Goal: Transaction & Acquisition: Purchase product/service

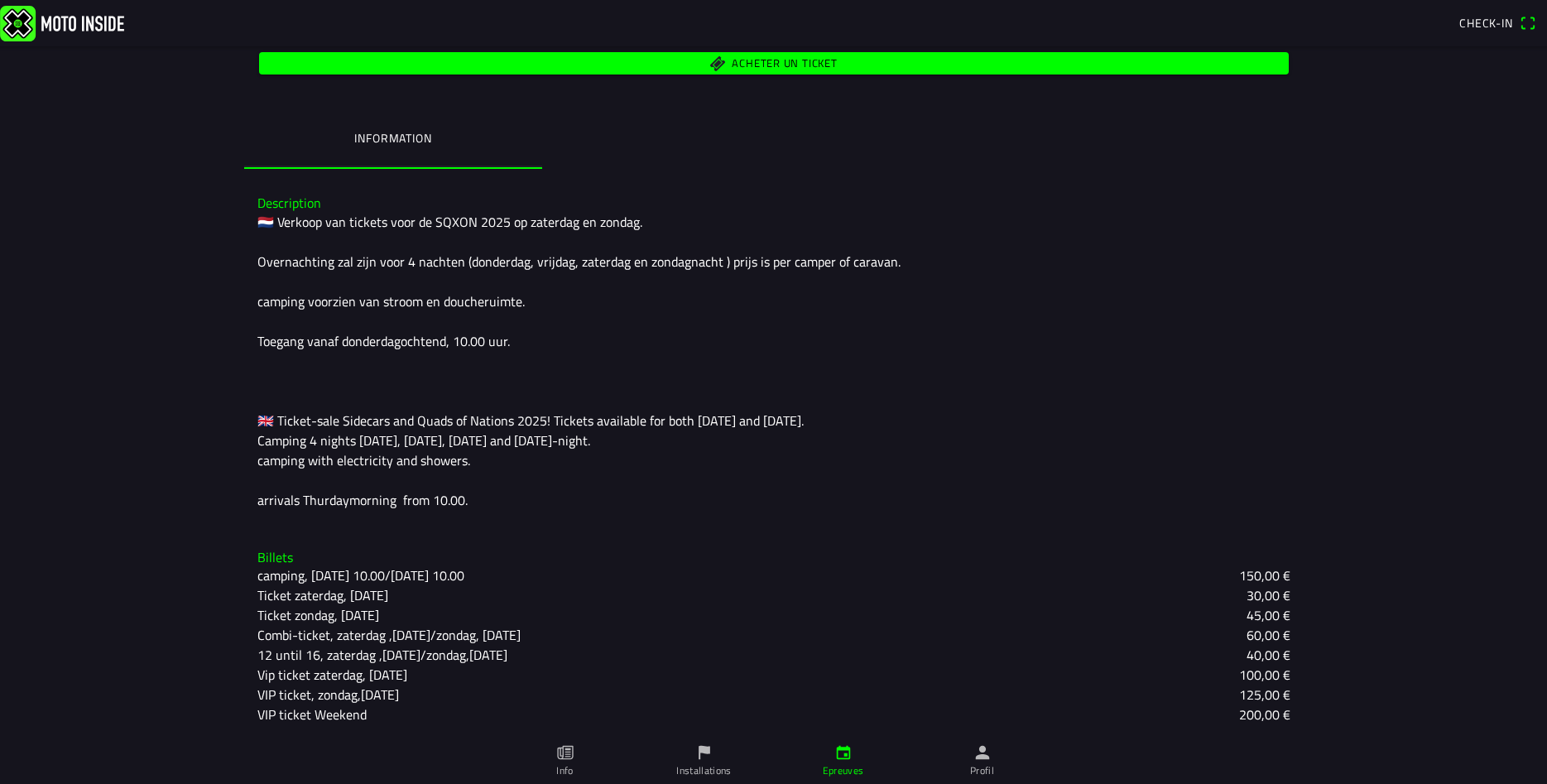
scroll to position [107, 0]
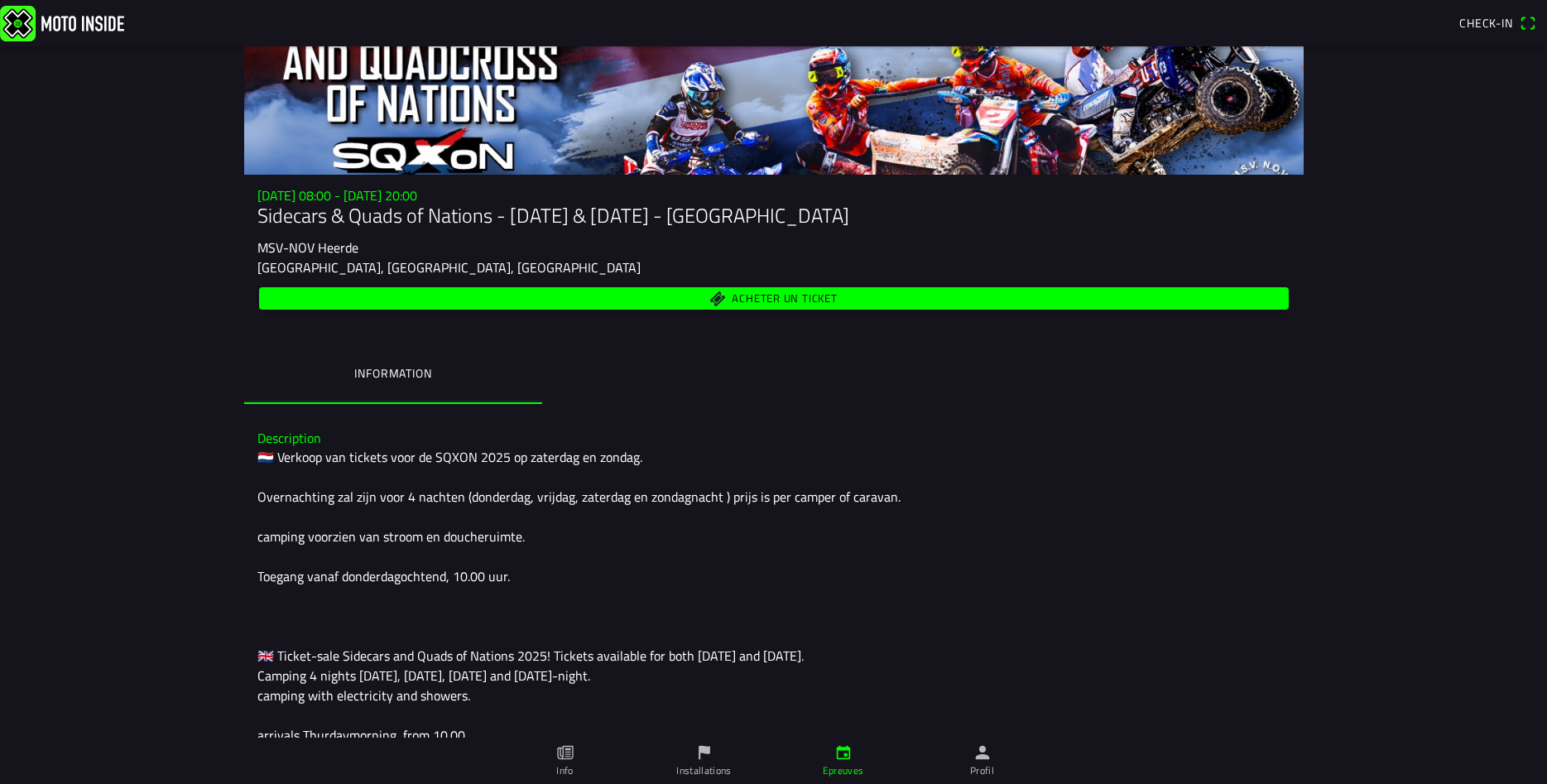
click at [818, 298] on span "Acheter un ticket" at bounding box center [784, 298] width 105 height 11
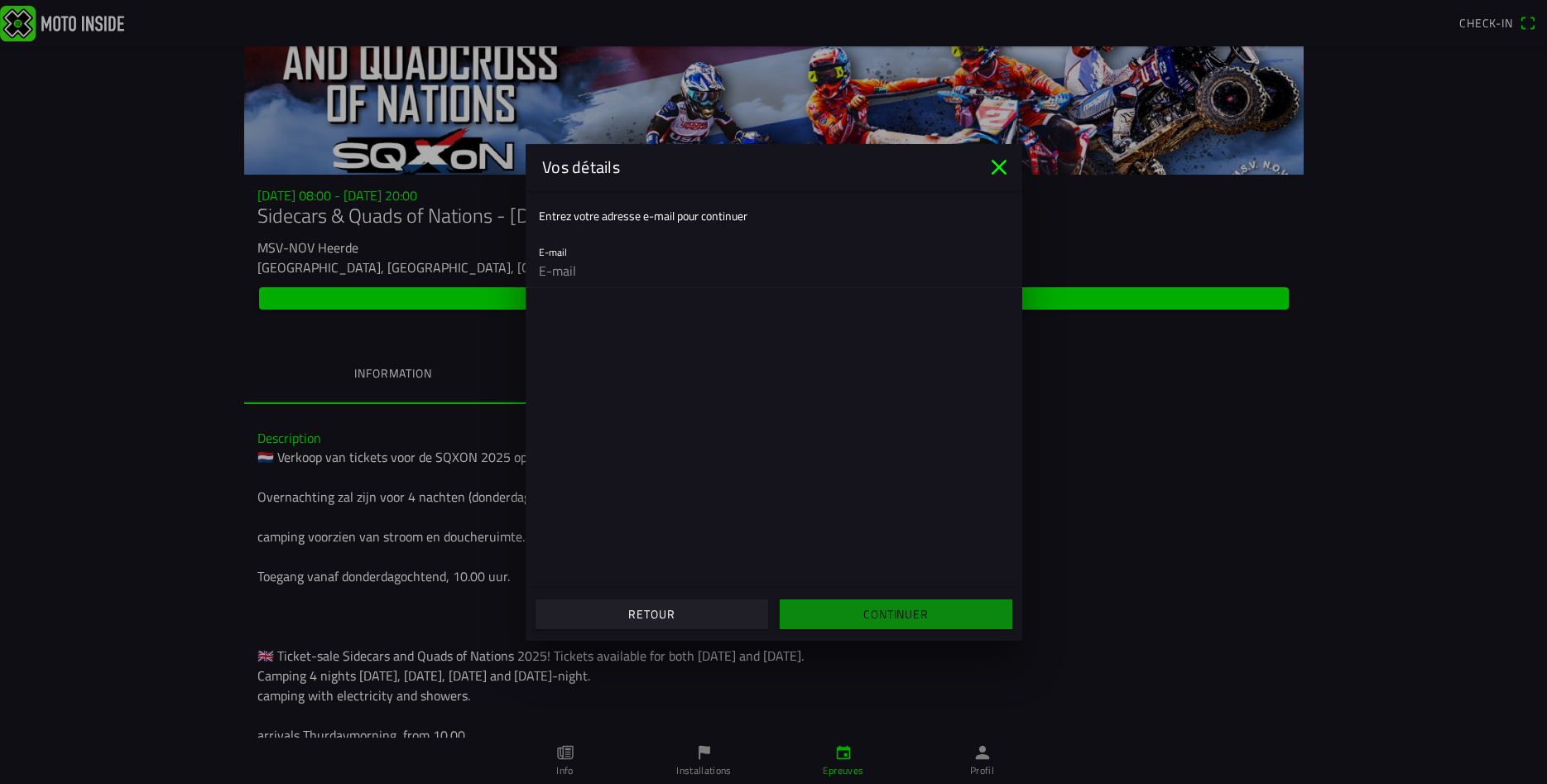
click at [616, 276] on input "email" at bounding box center [774, 270] width 470 height 33
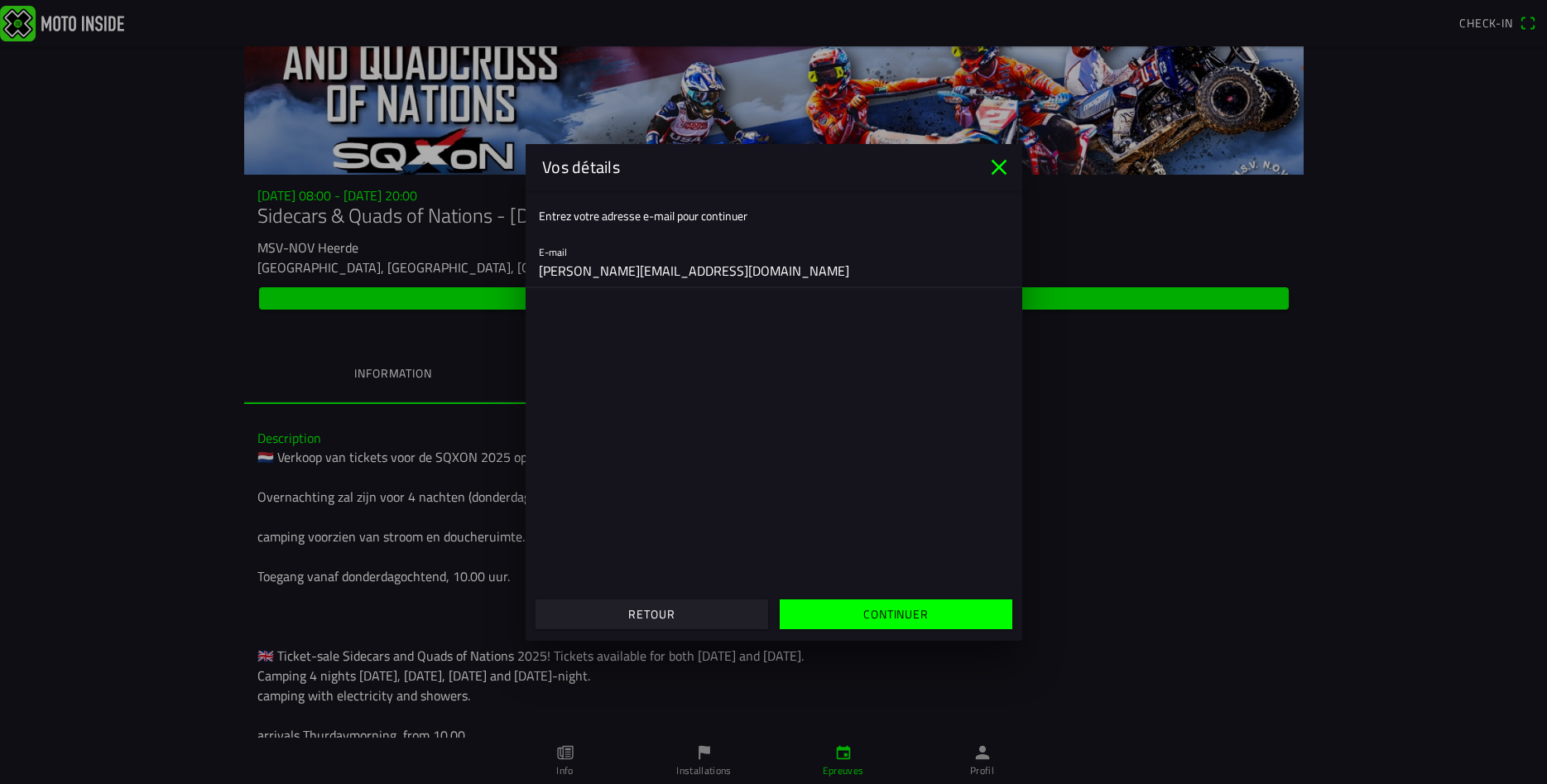
type input "florian.oepen@hotmail.fr"
click at [0, 0] on slot "Continuer" at bounding box center [0, 0] width 0 height 0
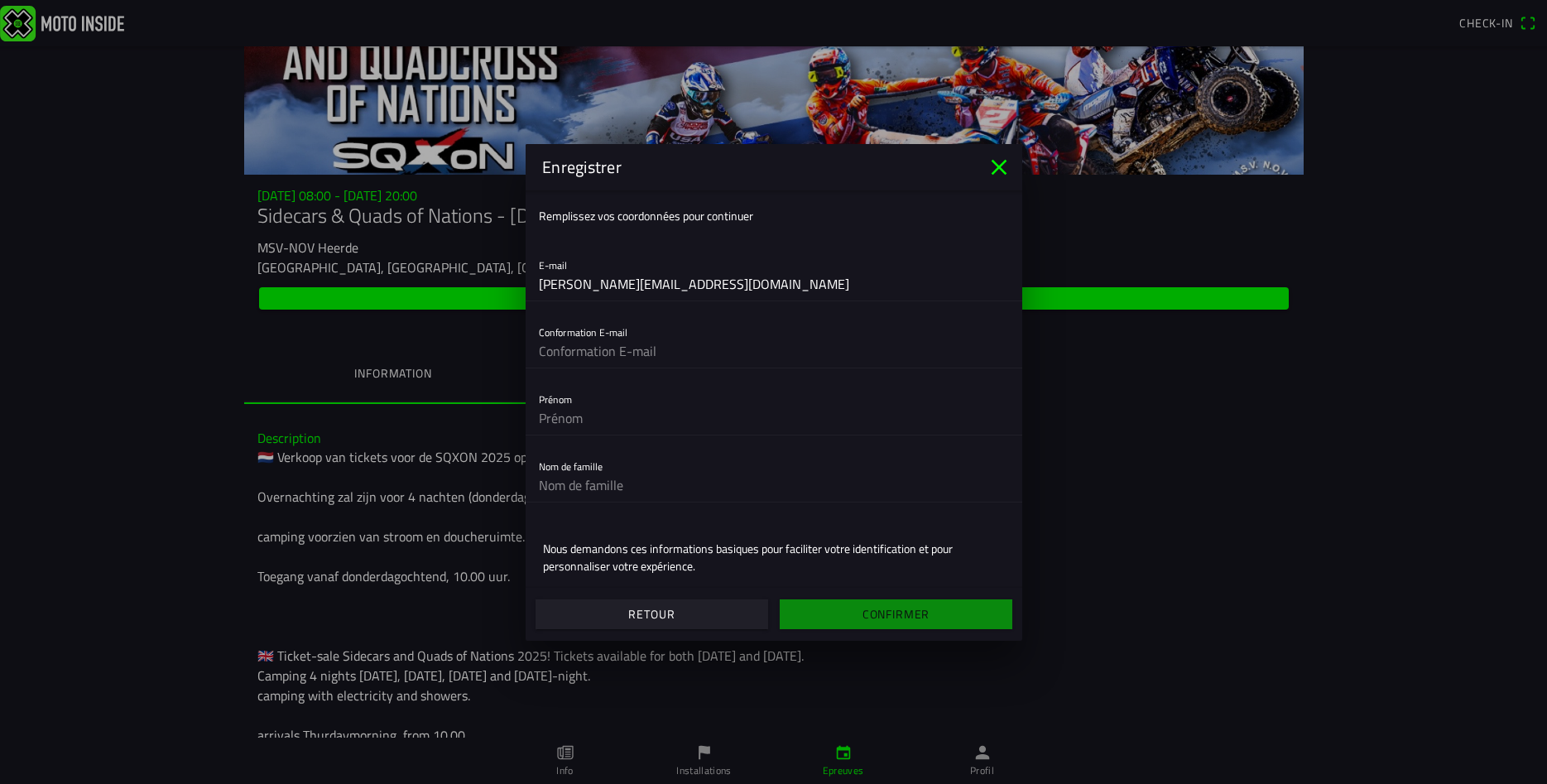
click at [628, 352] on input "text" at bounding box center [774, 351] width 470 height 33
type input "florian.oepen@hotmail.fr"
click at [602, 415] on input "text" at bounding box center [774, 418] width 470 height 33
type input "Florian"
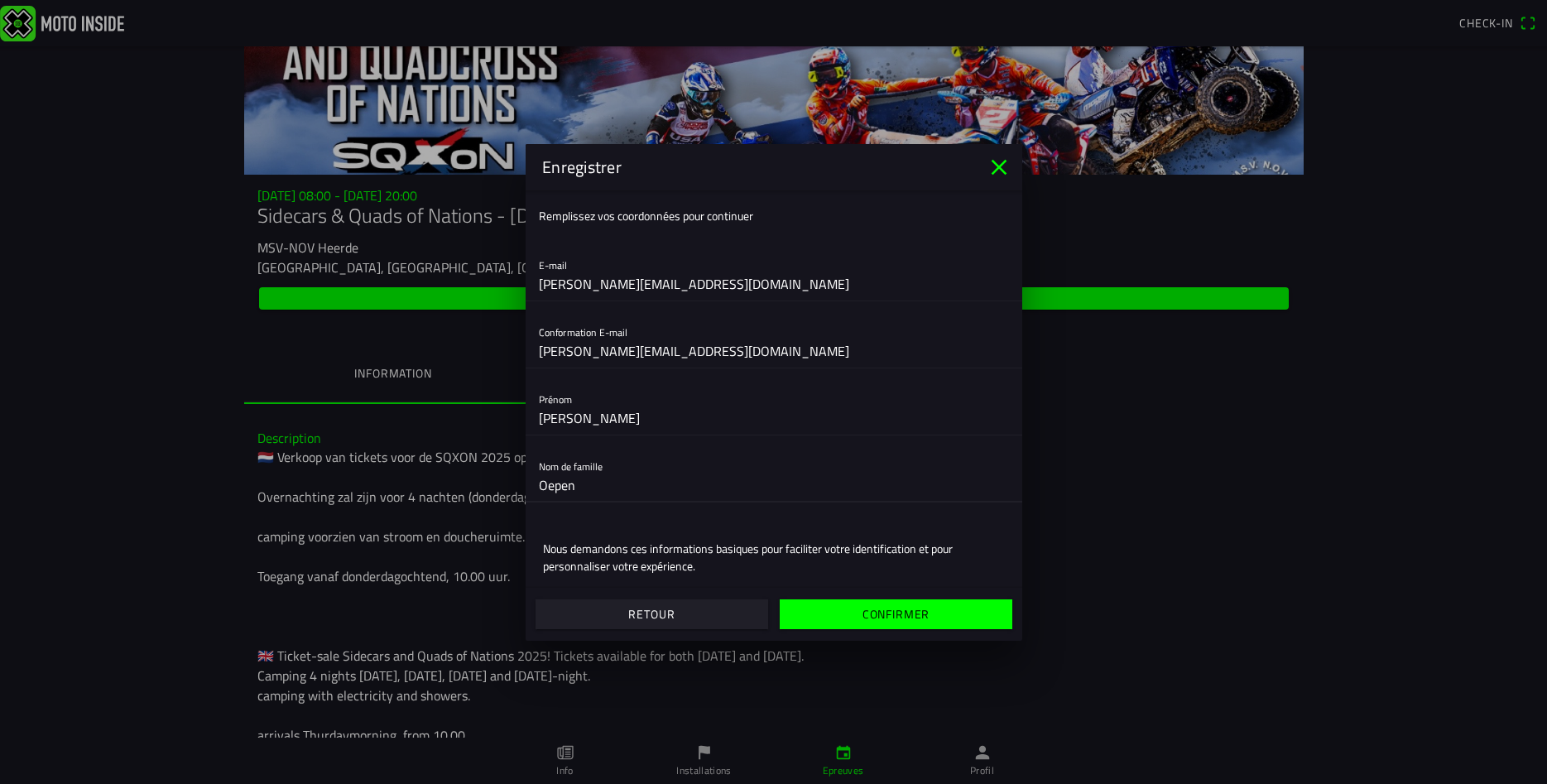
type input "Oepen"
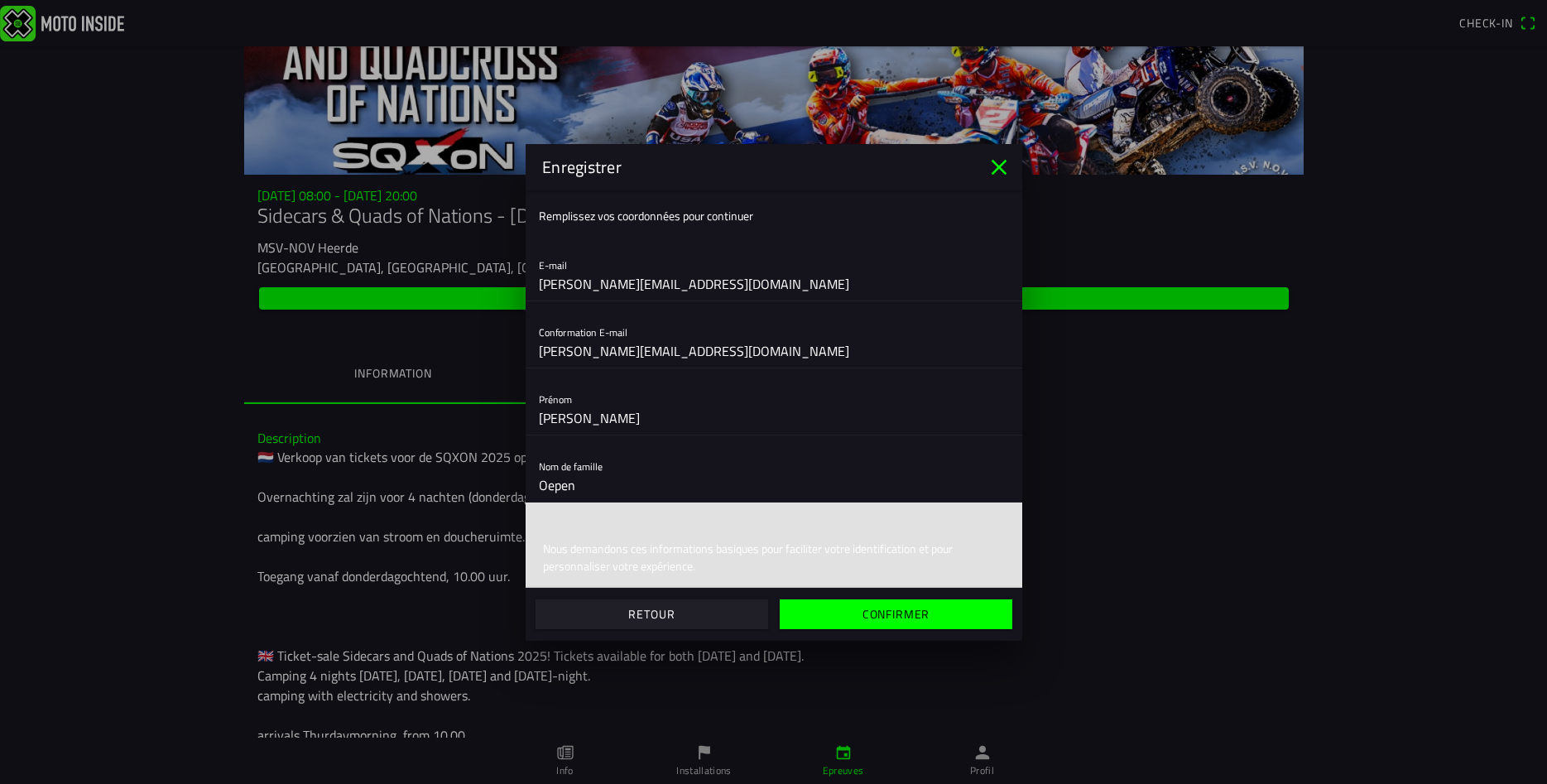
scroll to position [69, 0]
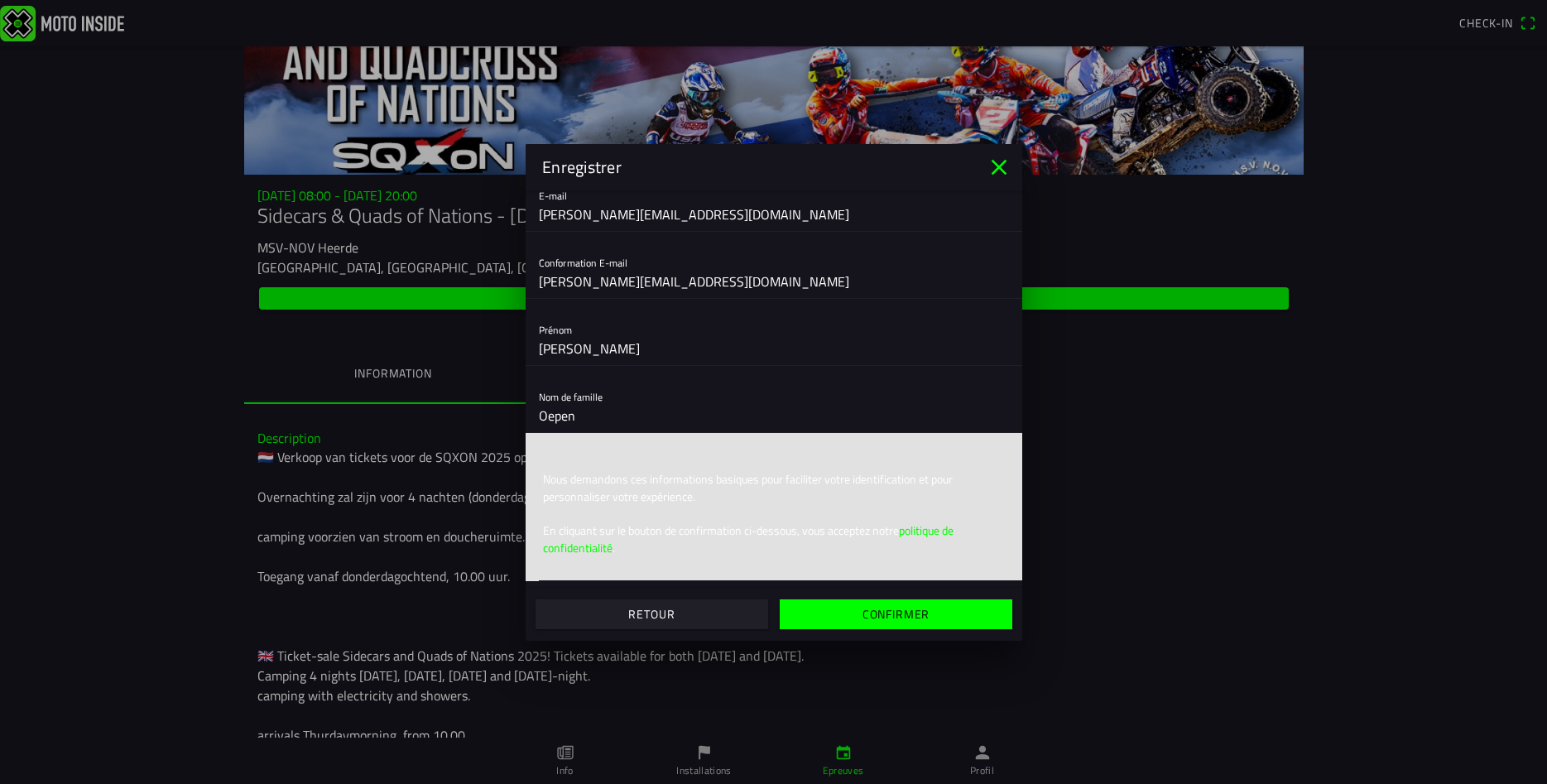
click at [861, 614] on span "Confirmer" at bounding box center [895, 614] width 207 height 30
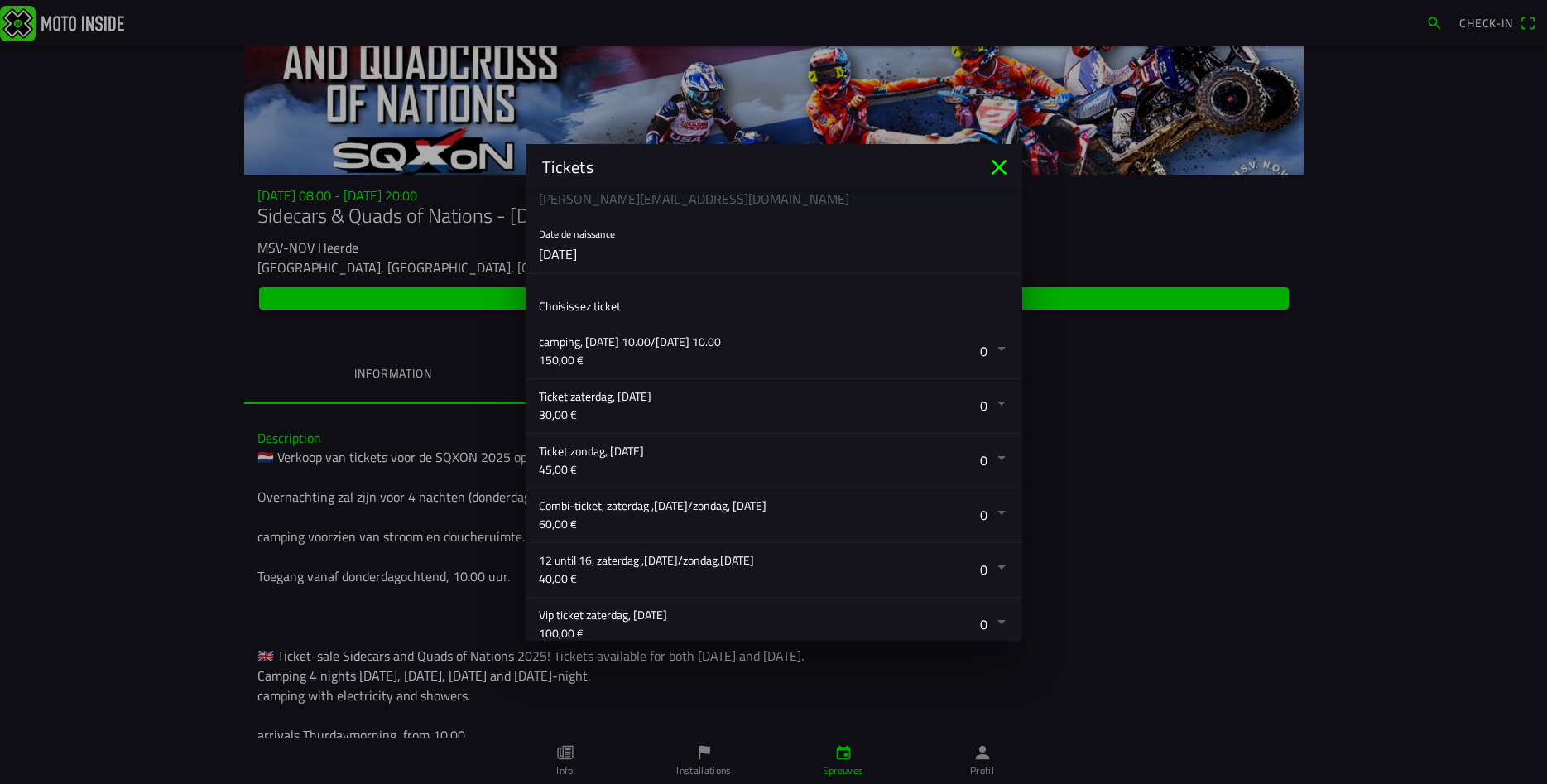
scroll to position [265, 0]
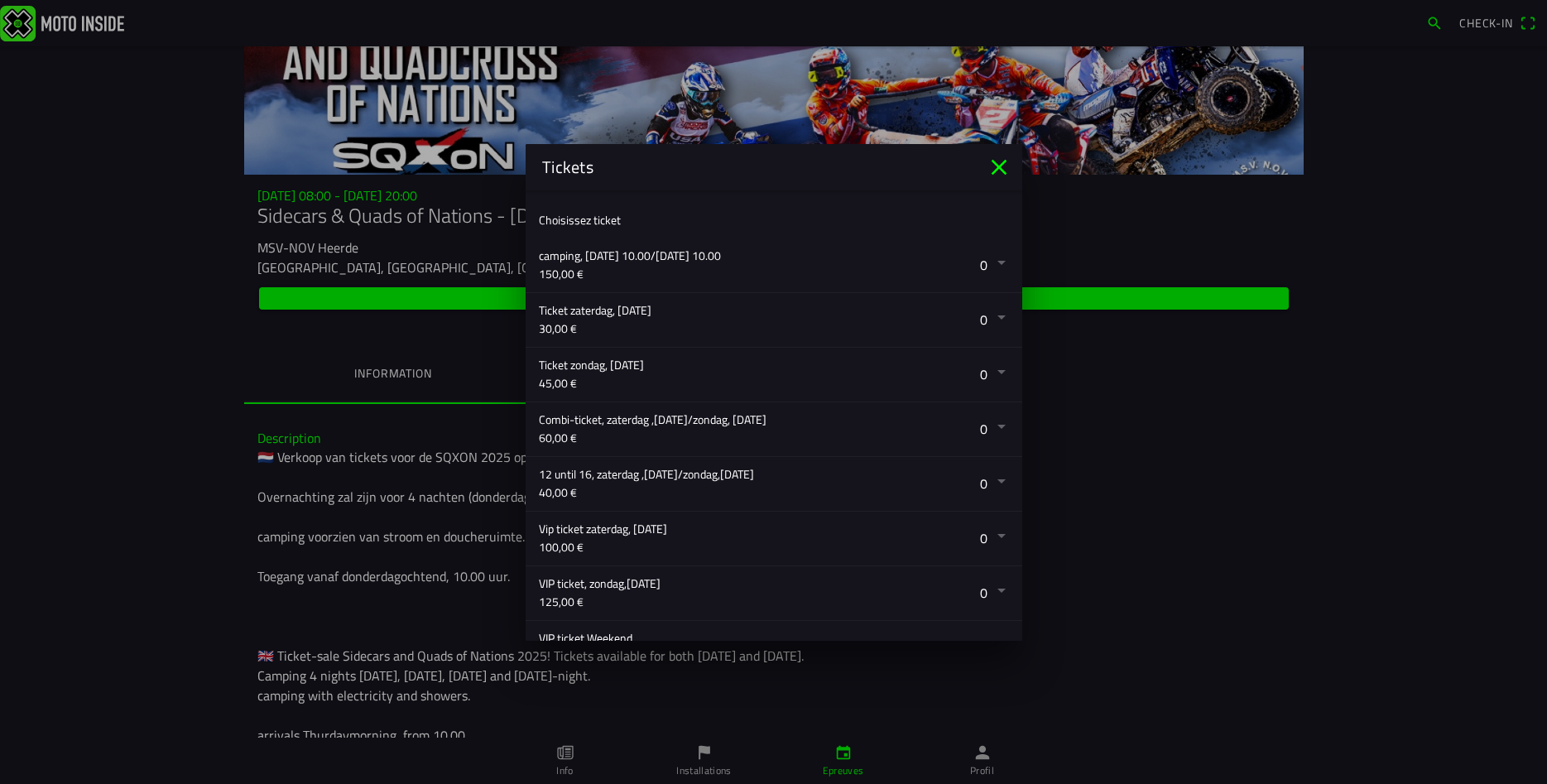
click at [993, 374] on button "button" at bounding box center [781, 374] width 484 height 54
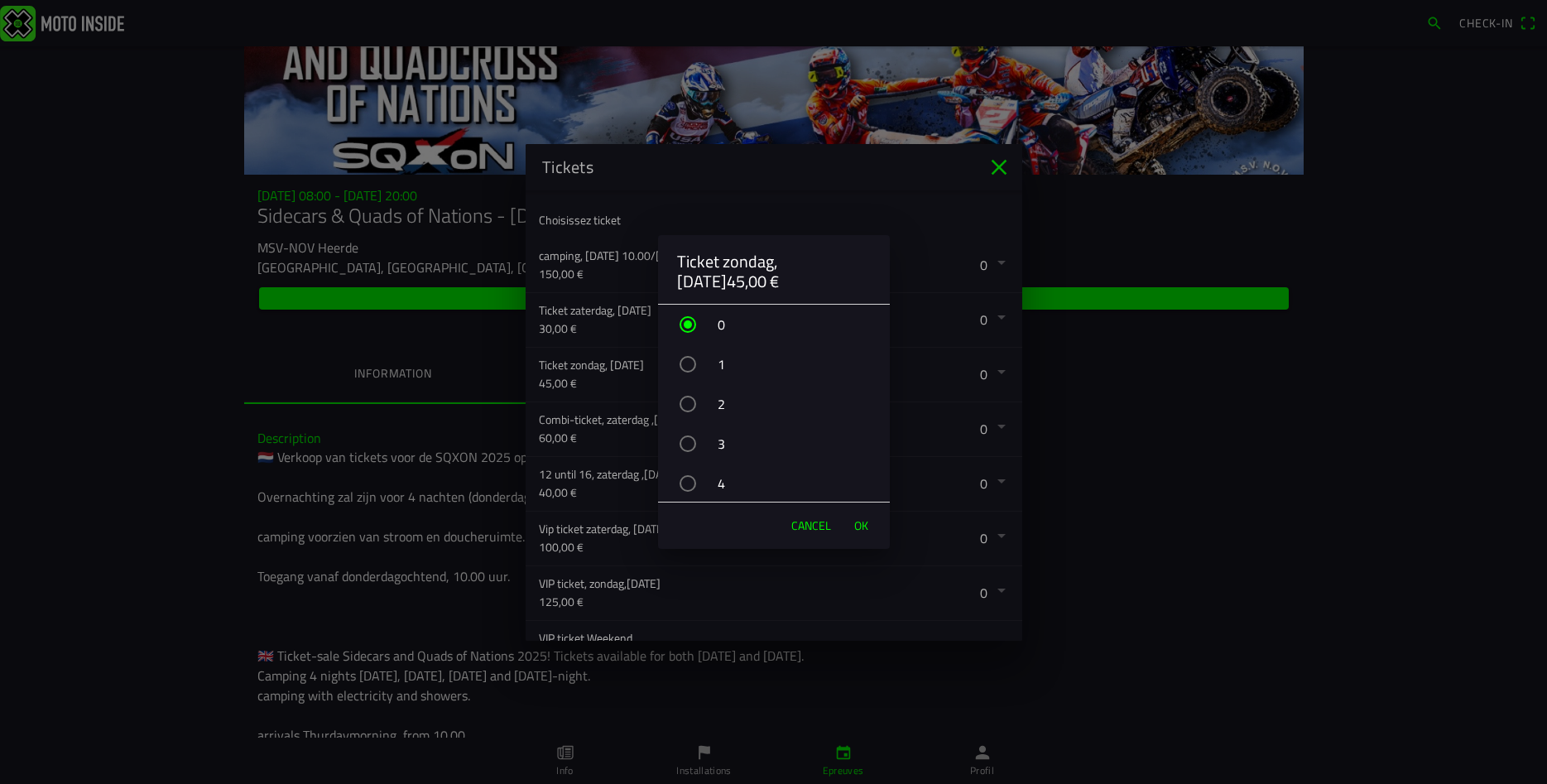
click at [696, 364] on div "1" at bounding box center [782, 364] width 215 height 41
click at [861, 526] on span "OK" at bounding box center [861, 525] width 14 height 16
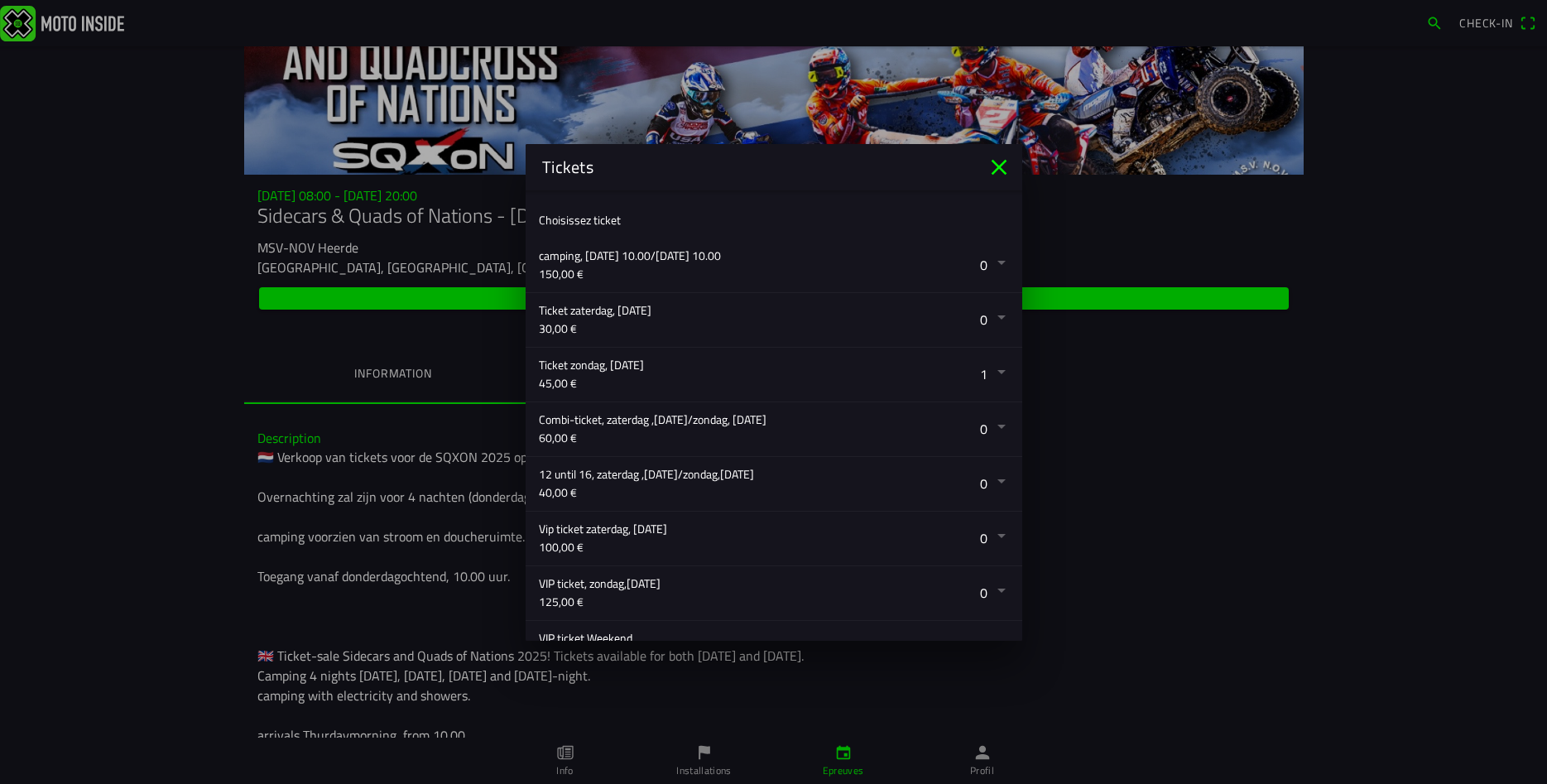
scroll to position [442, 0]
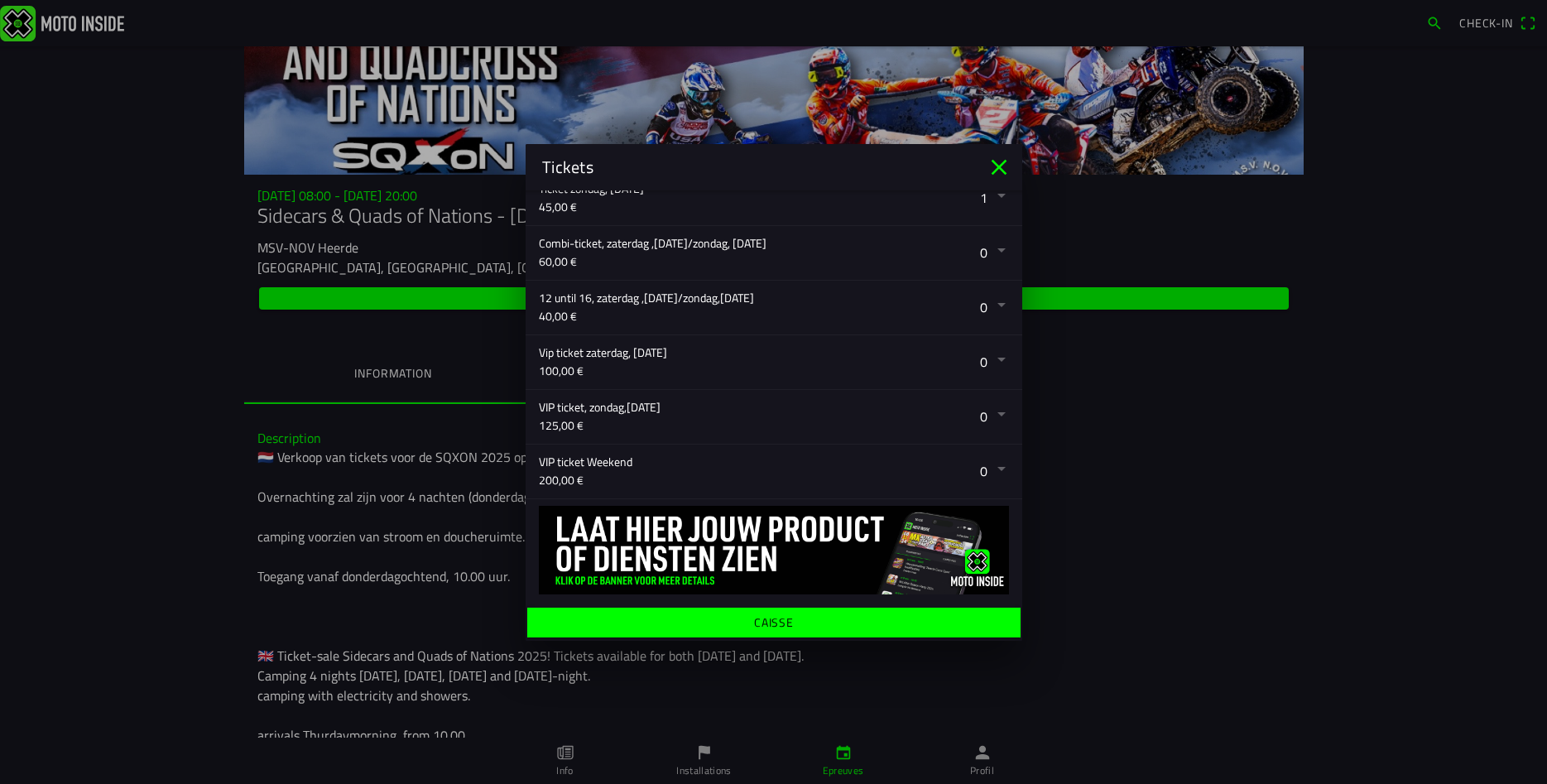
click at [758, 619] on ion-label "Caisse" at bounding box center [773, 622] width 39 height 12
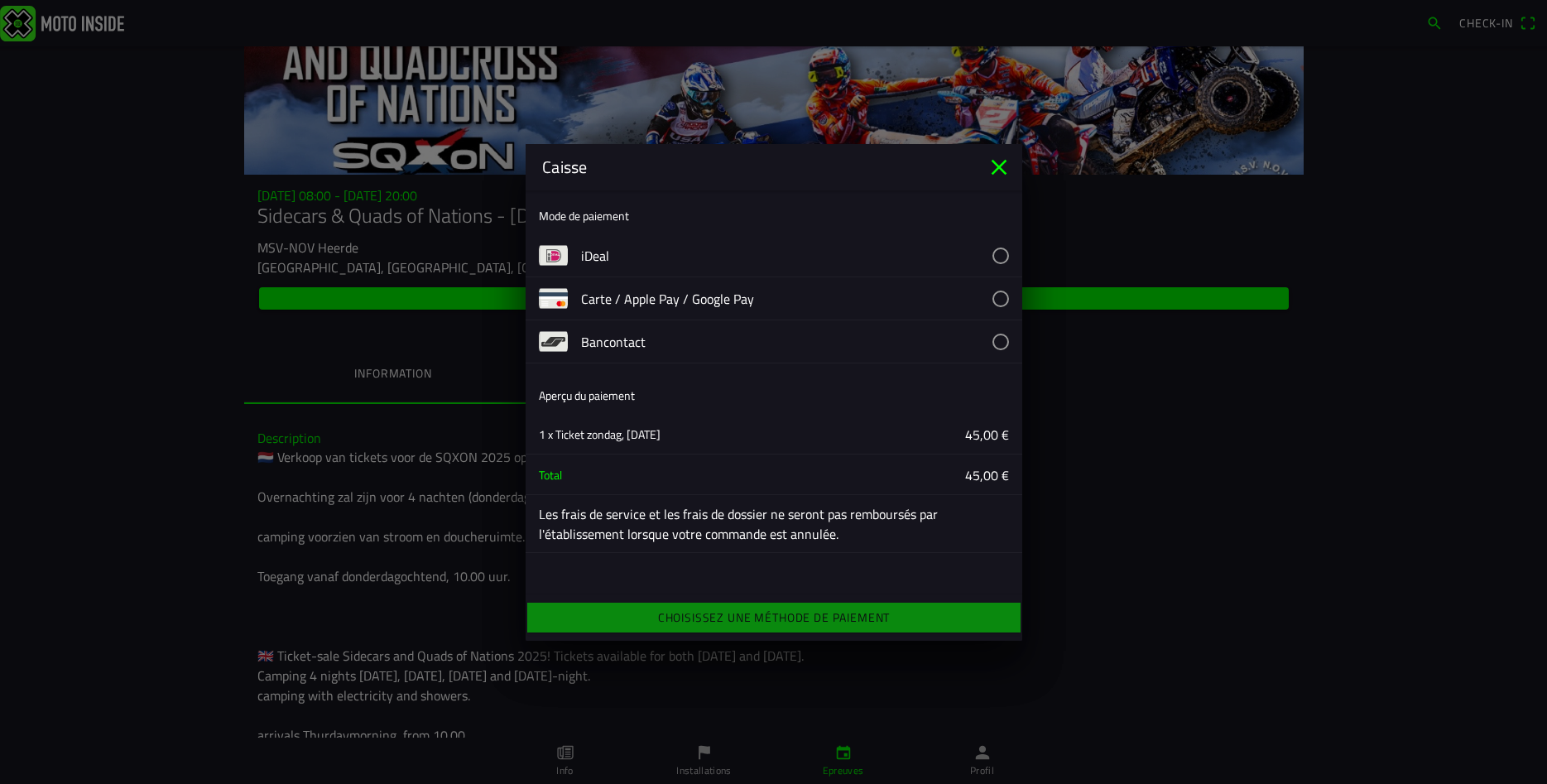
click at [927, 350] on button "button" at bounding box center [801, 341] width 441 height 42
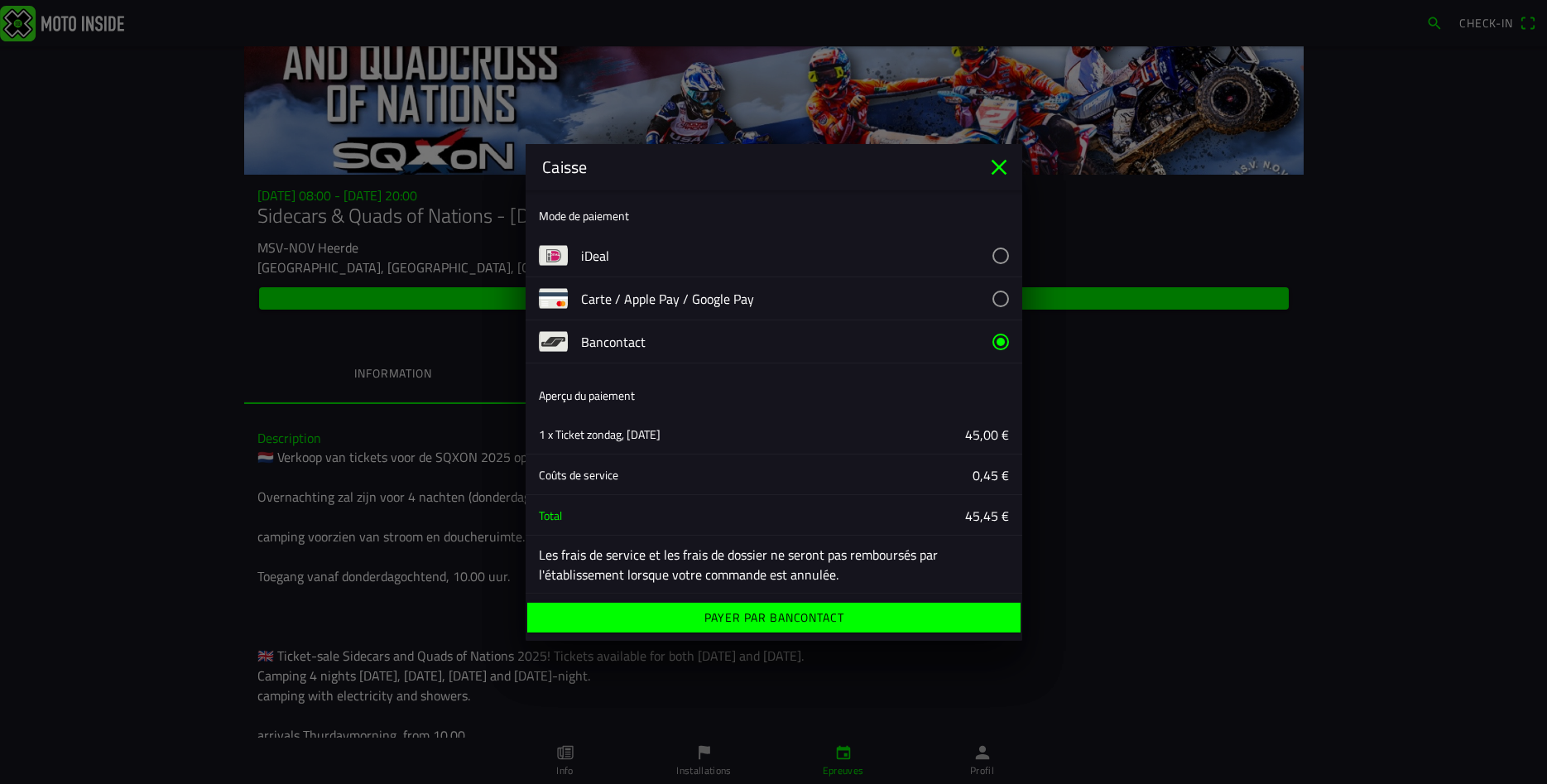
click at [834, 623] on ion-label "Payer par Bancontact" at bounding box center [773, 618] width 140 height 12
